Goal: Task Accomplishment & Management: Manage account settings

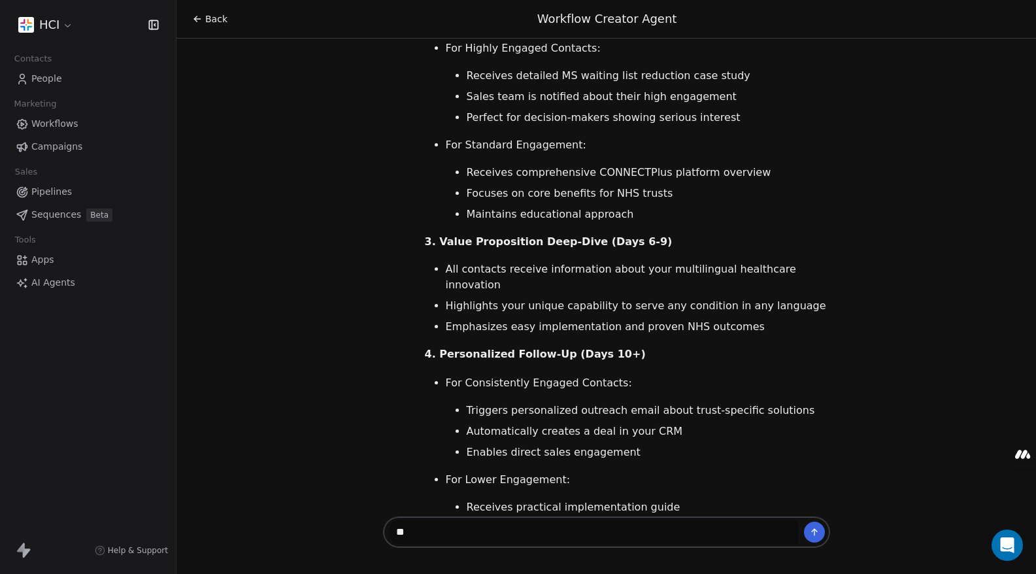
scroll to position [4126, 0]
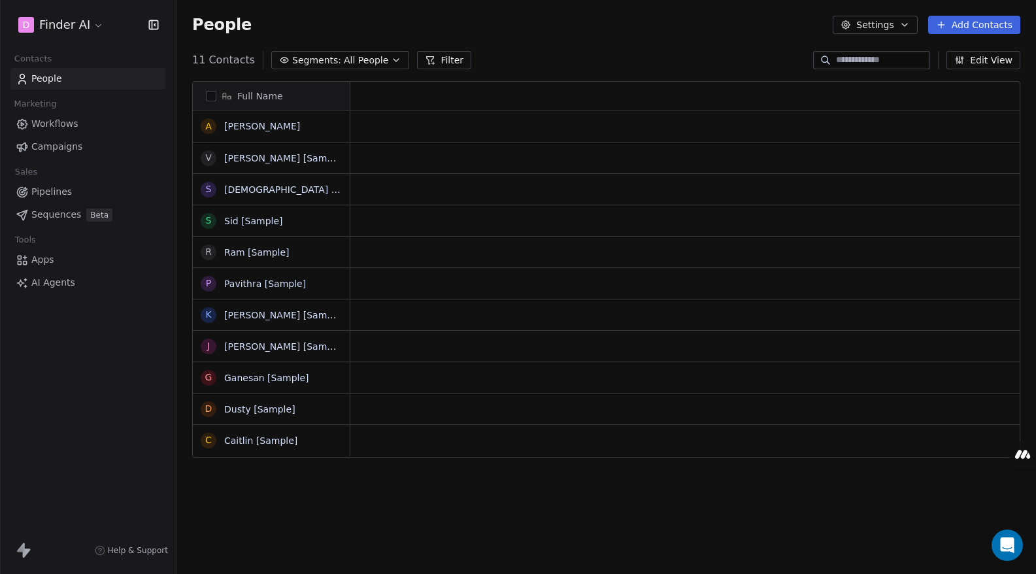
scroll to position [495, 849]
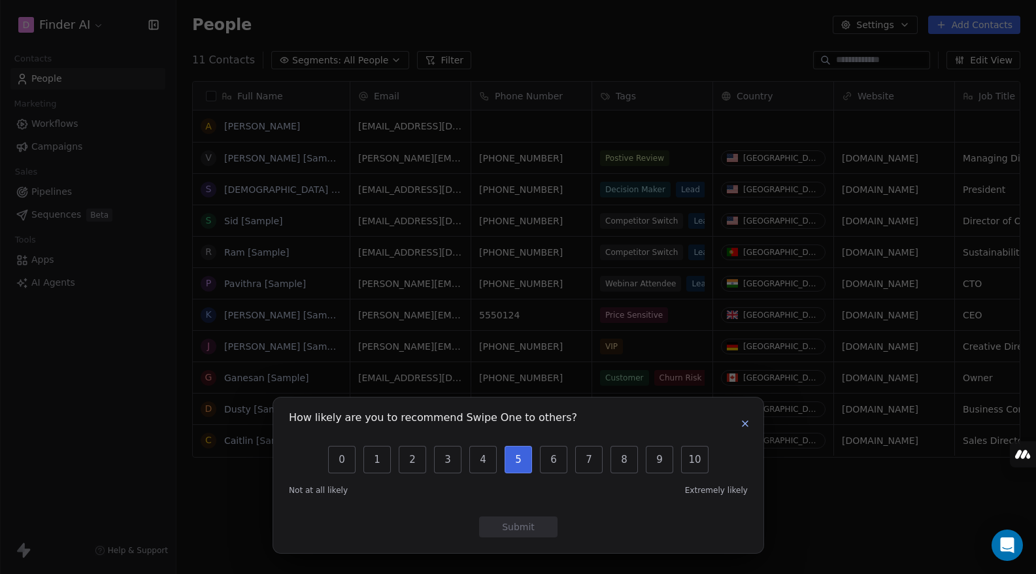
click at [522, 461] on button "5" at bounding box center [517, 459] width 27 height 27
click at [514, 521] on button "Submit" at bounding box center [518, 526] width 78 height 21
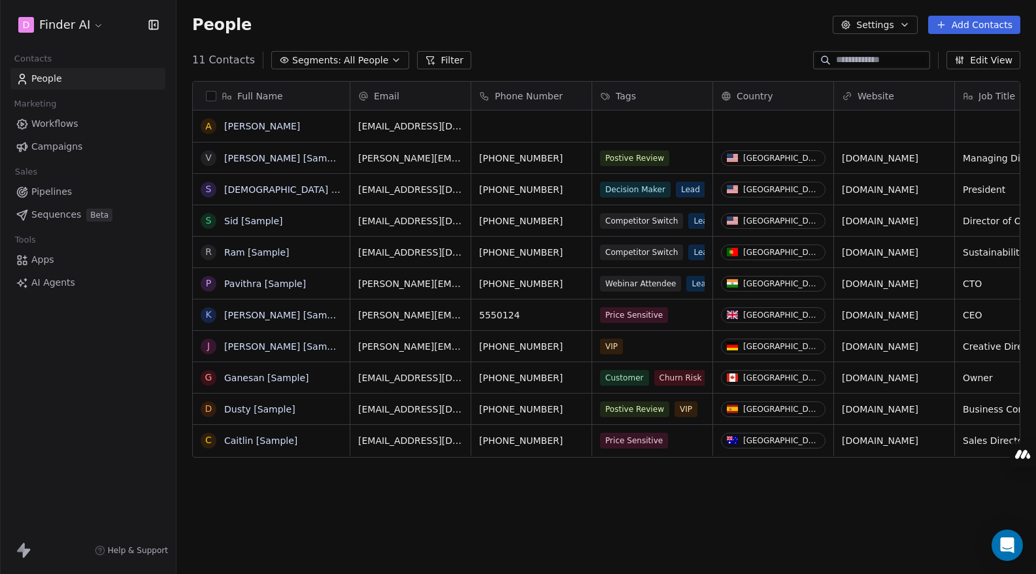
click at [66, 120] on span "Workflows" at bounding box center [54, 124] width 47 height 14
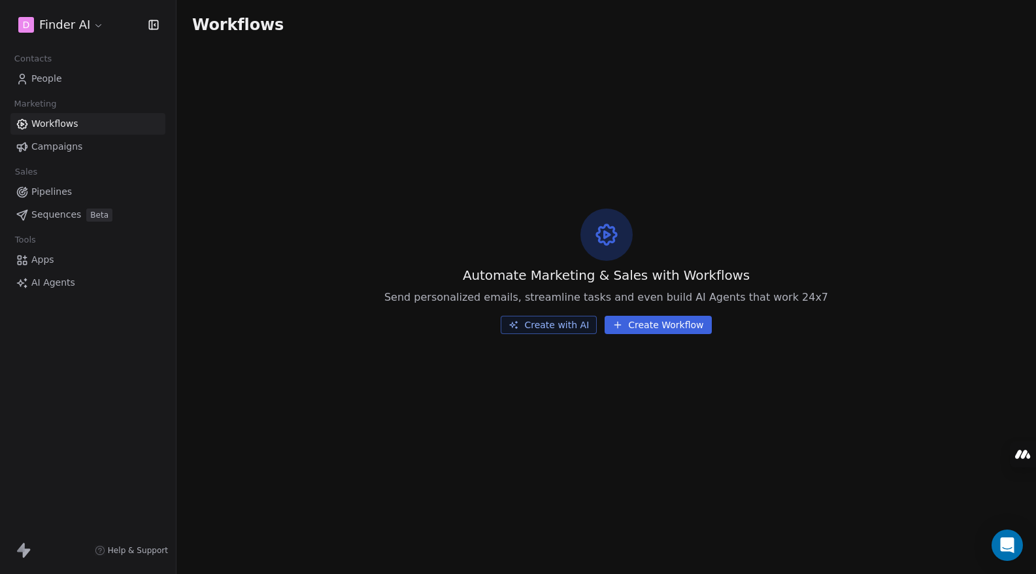
click at [70, 142] on span "Campaigns" at bounding box center [56, 147] width 51 height 14
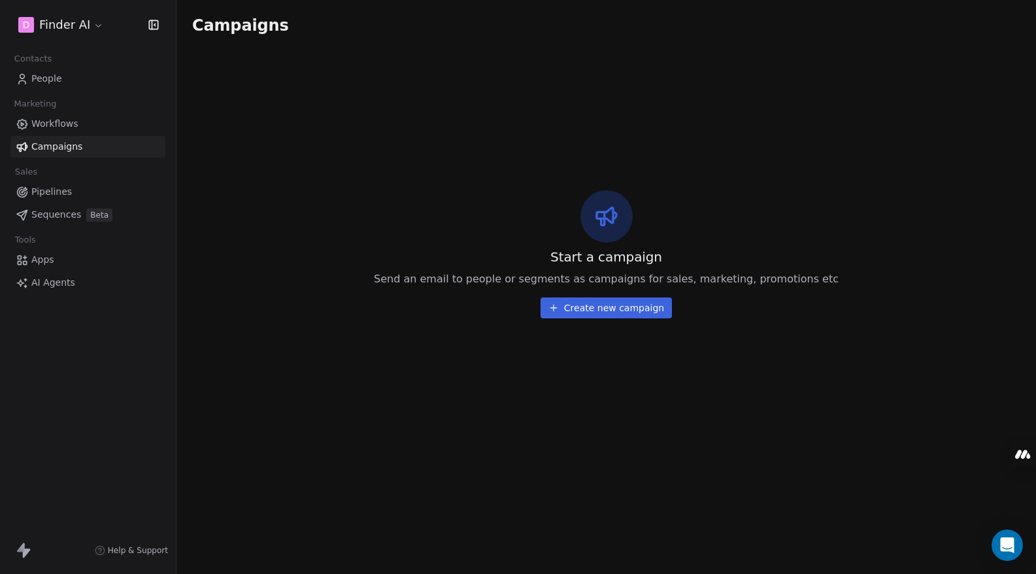
click at [597, 313] on button "Create new campaign" at bounding box center [605, 307] width 131 height 21
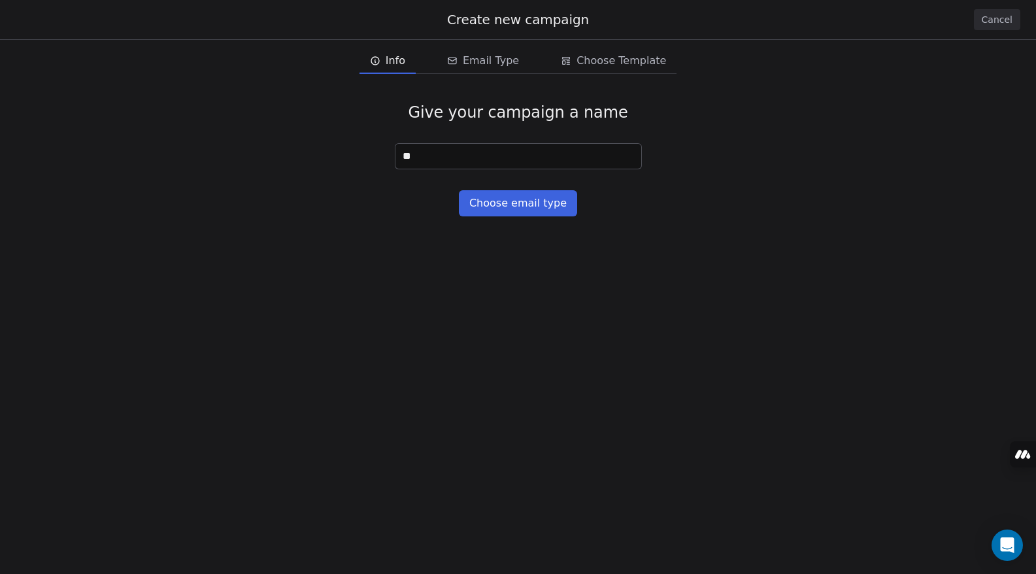
type input "*"
type input "****"
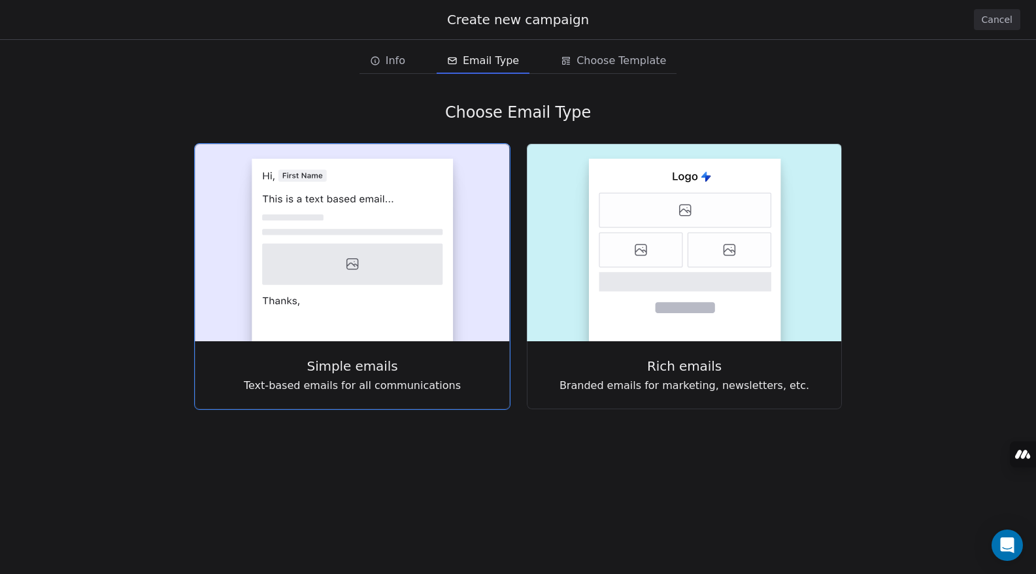
click at [416, 264] on icon at bounding box center [352, 264] width 180 height 41
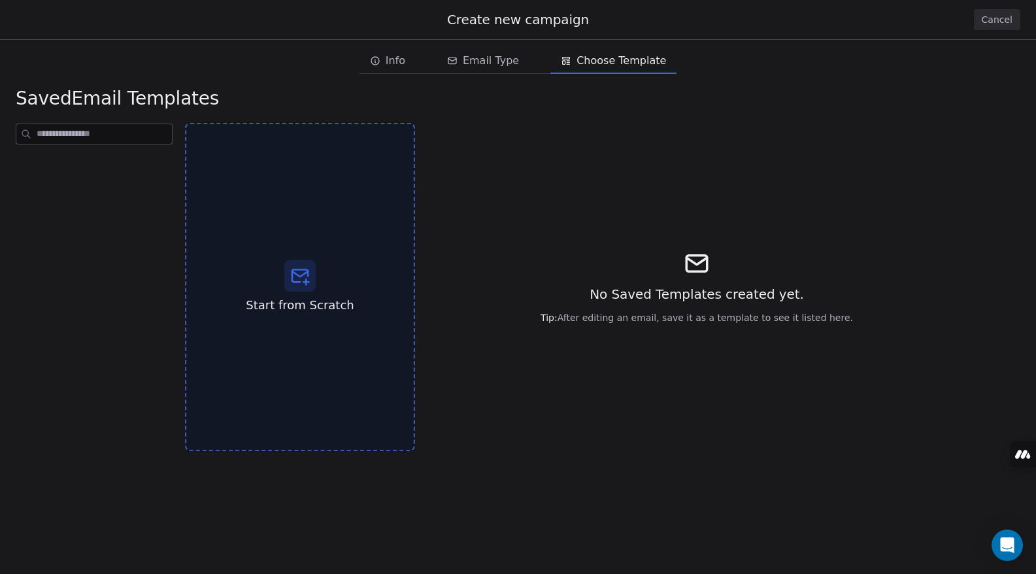
click at [290, 272] on icon at bounding box center [299, 275] width 21 height 21
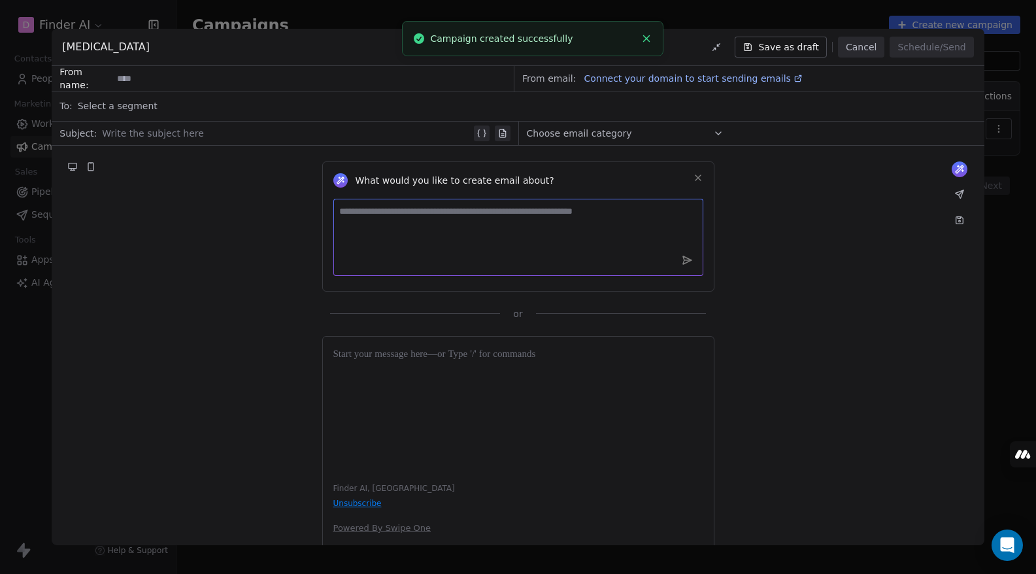
click at [414, 223] on textarea at bounding box center [518, 237] width 370 height 77
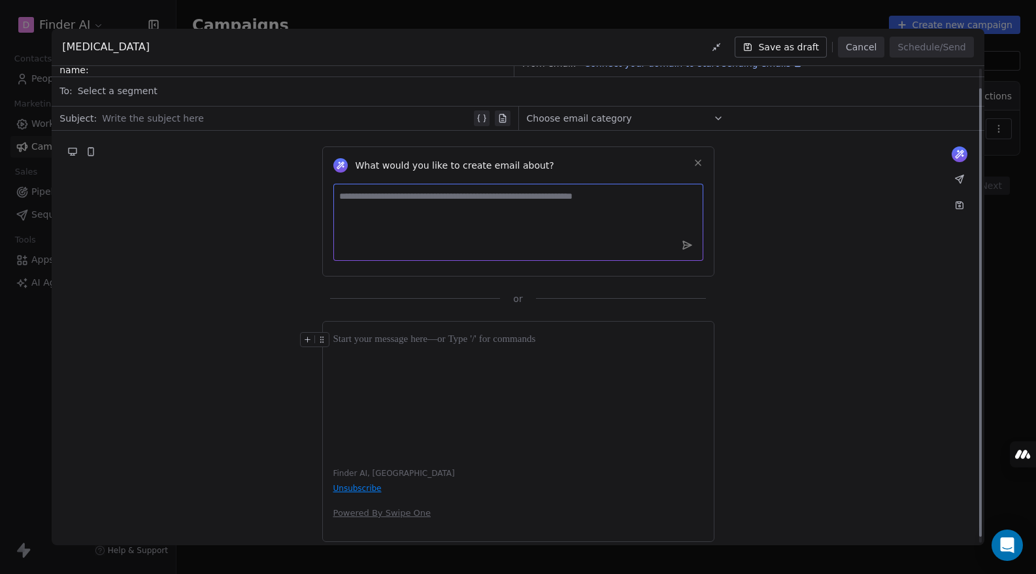
scroll to position [27, 0]
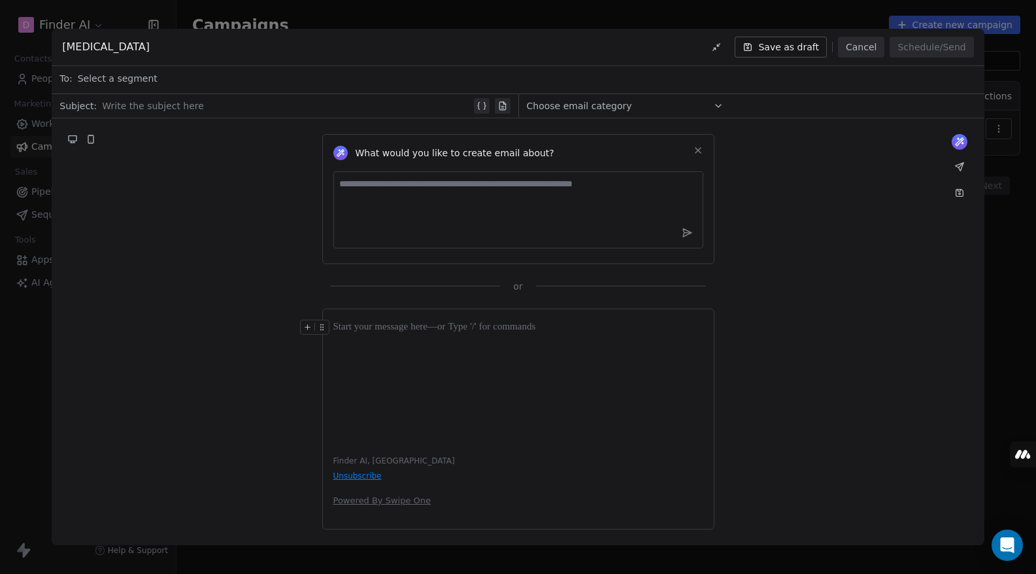
click at [379, 502] on div "Finder AI, [GEOGRAPHIC_DATA] Unsubscribe Powered By Swipe One" at bounding box center [518, 418] width 392 height 221
click at [421, 503] on div "Finder AI, [GEOGRAPHIC_DATA] Unsubscribe Powered By Swipe One" at bounding box center [518, 418] width 392 height 221
drag, startPoint x: 438, startPoint y: 501, endPoint x: 318, endPoint y: 498, distance: 120.3
click at [318, 498] on div "What would you like to create email about? or Finder AI, [GEOGRAPHIC_DATA] Unsu…" at bounding box center [518, 331] width 932 height 427
click at [451, 508] on div "Finder AI, [GEOGRAPHIC_DATA] Unsubscribe Powered By Swipe One" at bounding box center [518, 418] width 392 height 221
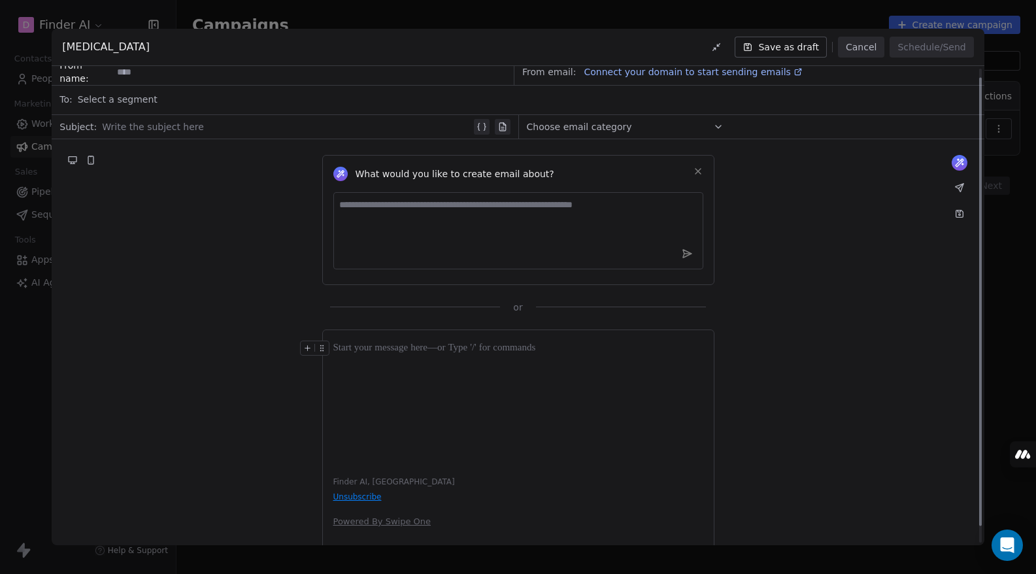
scroll to position [0, 0]
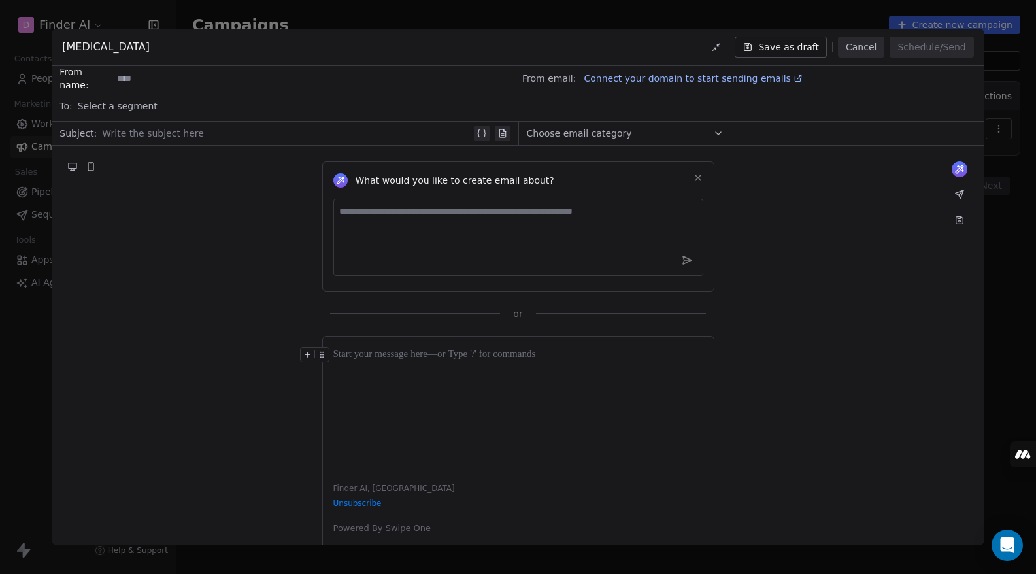
click at [663, 78] on span "Connect your domain to start sending emails" at bounding box center [687, 78] width 206 height 10
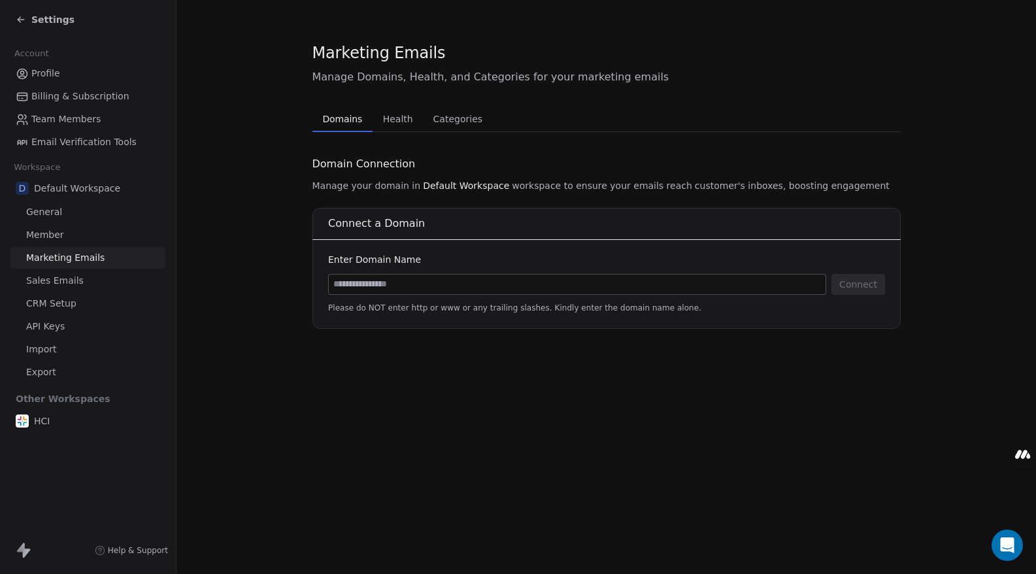
click at [435, 286] on input at bounding box center [577, 284] width 497 height 20
click at [391, 119] on span "Health" at bounding box center [398, 119] width 41 height 18
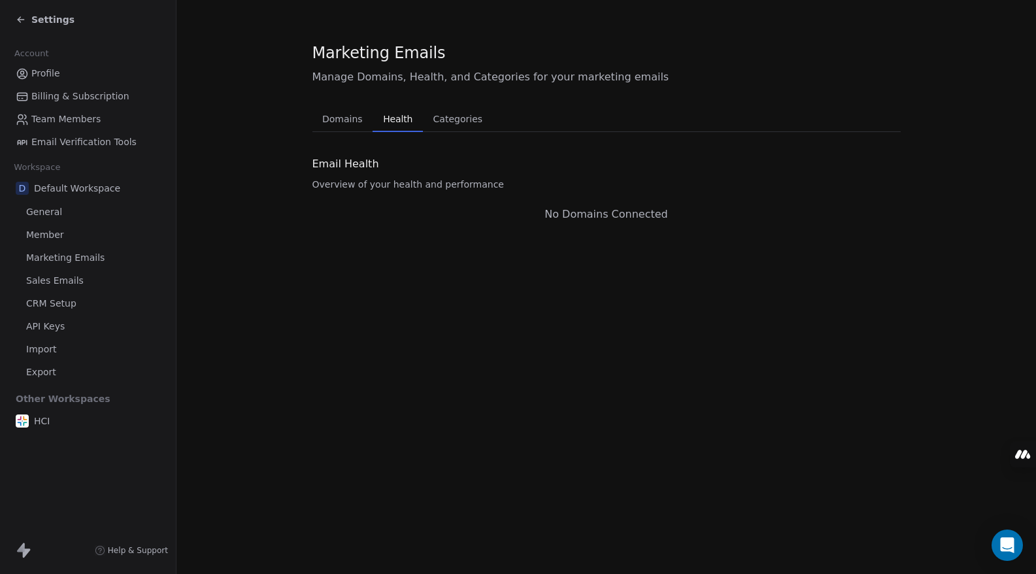
click at [451, 120] on span "Categories" at bounding box center [457, 119] width 59 height 18
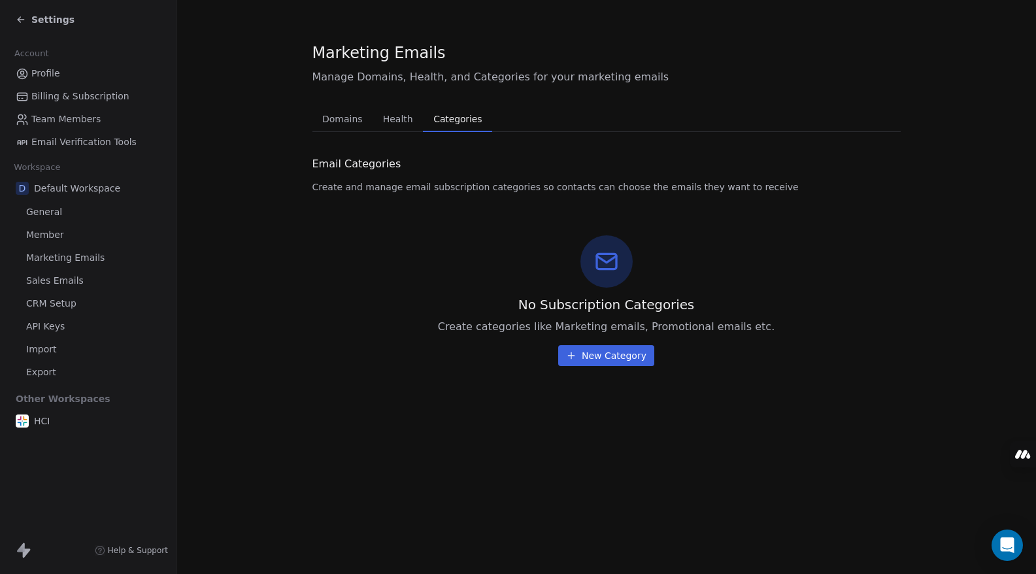
click at [348, 117] on span "Domains" at bounding box center [342, 119] width 51 height 18
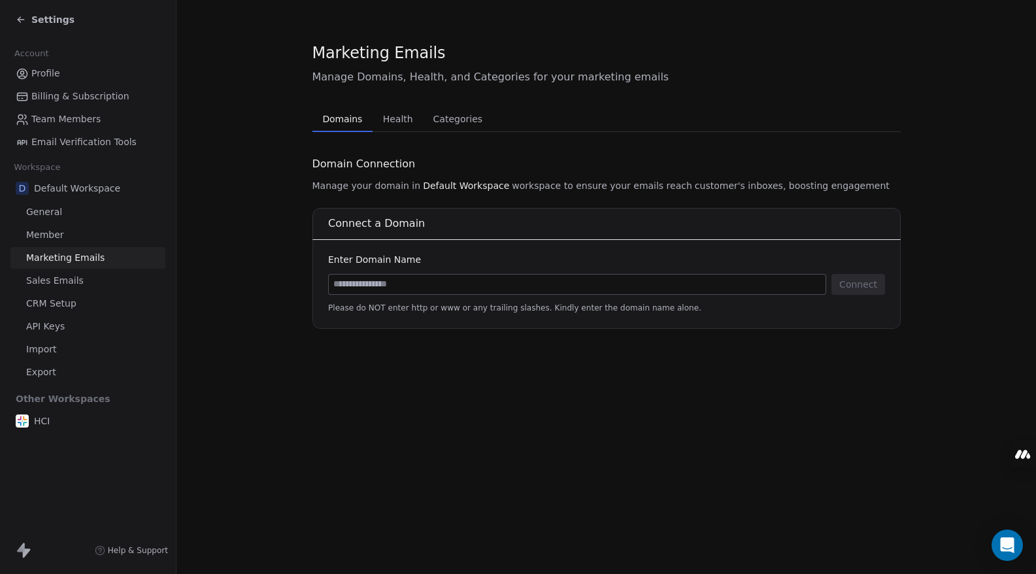
click at [403, 280] on input at bounding box center [577, 284] width 497 height 20
